Goal: Complete application form

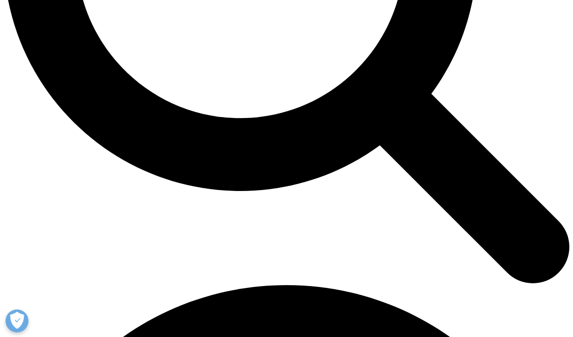
scroll to position [859, 0]
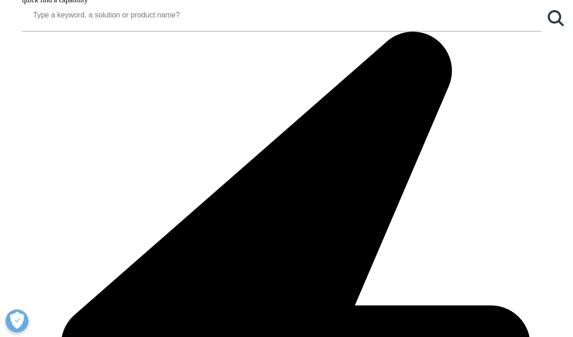
scroll to position [878, 0]
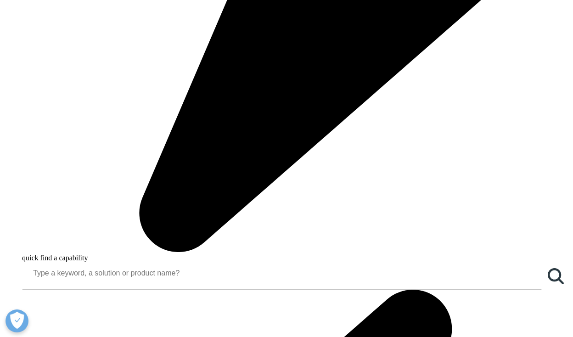
type input "х"
type input "o"
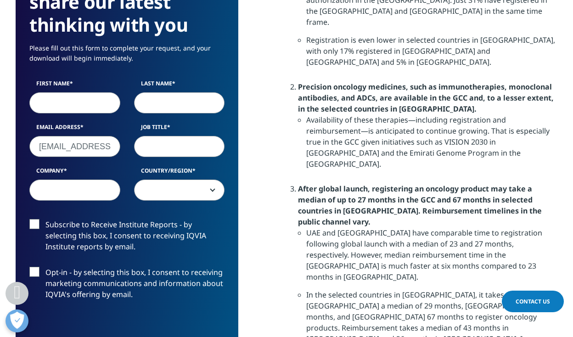
scroll to position [897, 0]
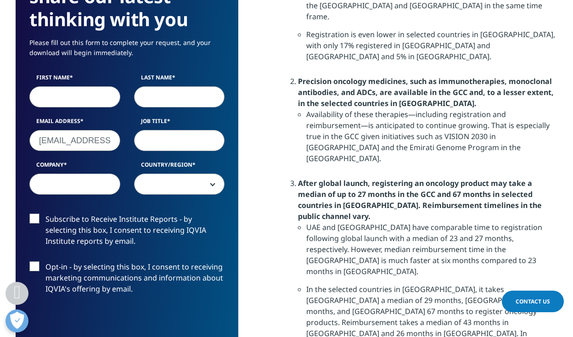
type input "[EMAIL_ADDRESS][DOMAIN_NAME]"
click at [47, 95] on input "First Name" at bounding box center [74, 96] width 91 height 21
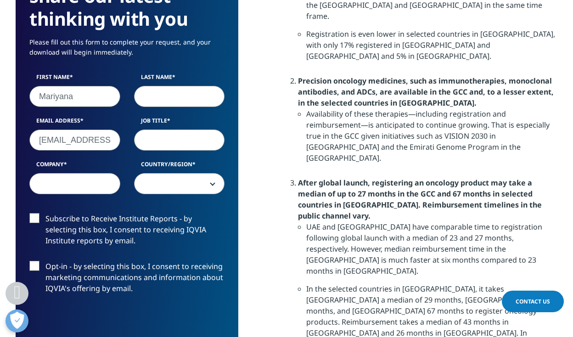
type input "Mariyana"
type input "Bankovski"
type input "Consultant"
click at [101, 187] on input "Company" at bounding box center [74, 183] width 91 height 21
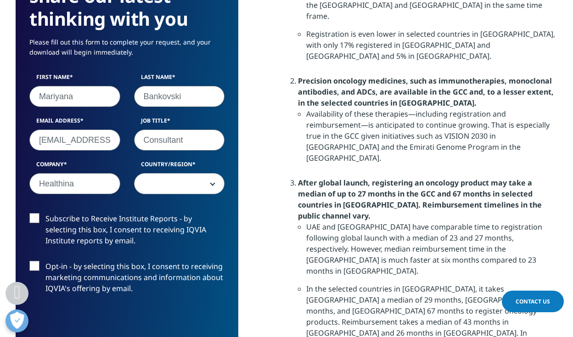
type input "Healthina"
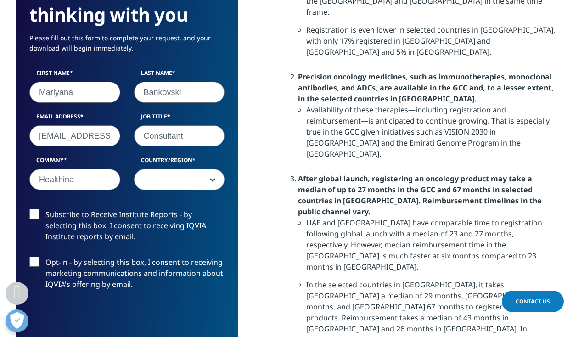
click at [169, 190] on span at bounding box center [179, 179] width 90 height 21
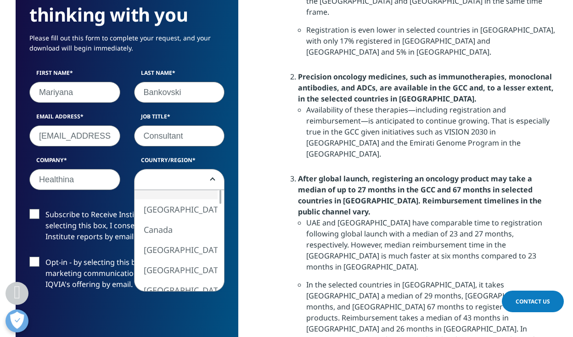
scroll to position [902, 0]
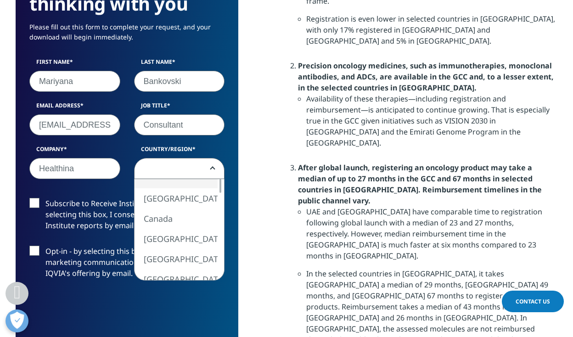
click at [161, 178] on span at bounding box center [179, 168] width 90 height 21
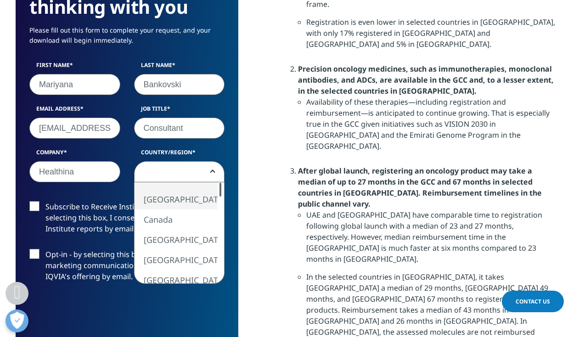
scroll to position [911, 0]
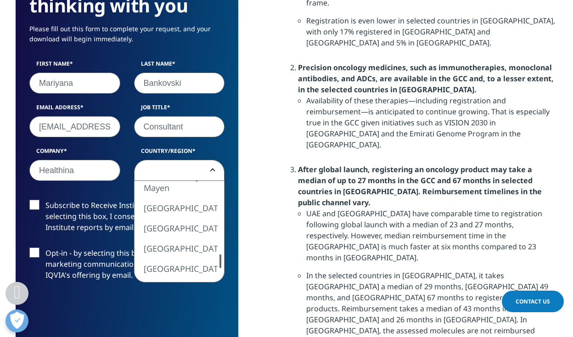
click at [227, 265] on div "We are excited to share our latest thinking with you Please fill out this form …" at bounding box center [127, 187] width 223 height 507
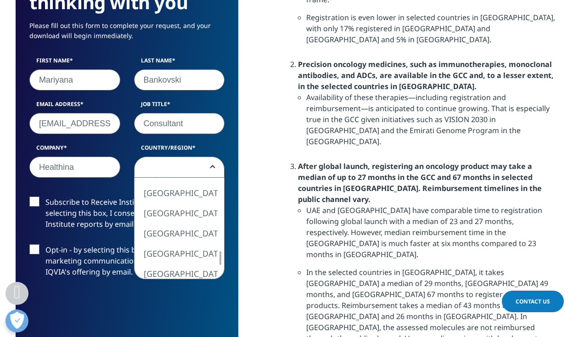
scroll to position [913, 0]
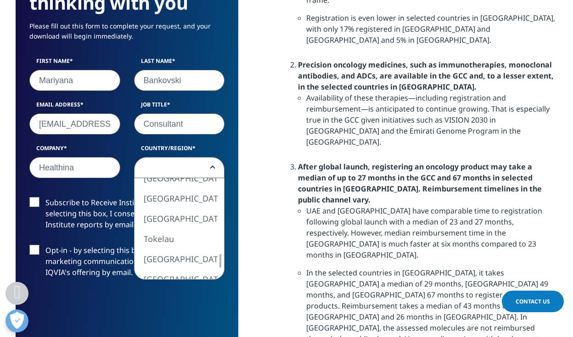
select select "[GEOGRAPHIC_DATA]"
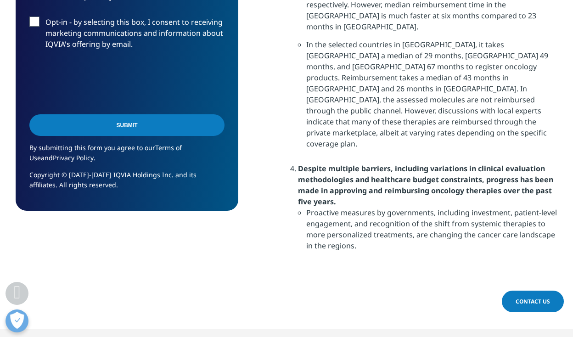
click at [167, 129] on input "Submit" at bounding box center [126, 125] width 195 height 22
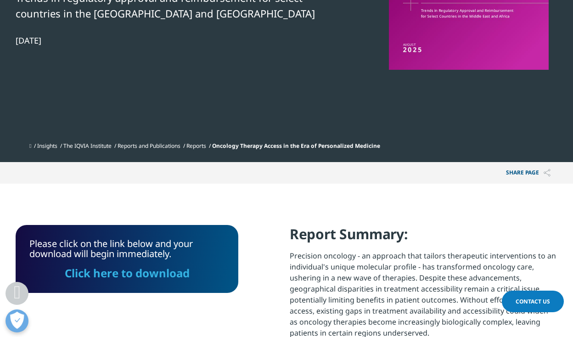
scroll to position [197, 0]
